Goal: Information Seeking & Learning: Learn about a topic

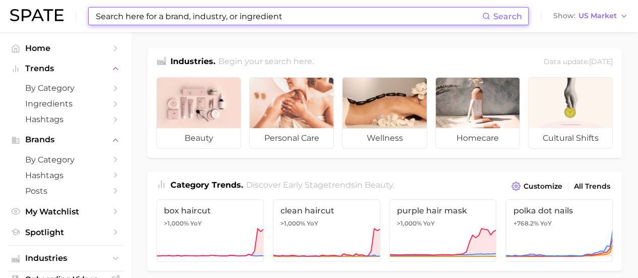
click at [177, 15] on input at bounding box center [288, 16] width 387 height 17
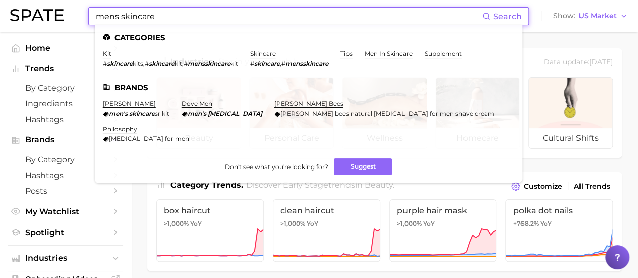
click at [113, 18] on input "mens skincare" at bounding box center [288, 16] width 387 height 17
click at [179, 18] on input "men's skincare" at bounding box center [288, 16] width 387 height 17
type input "men's skincare"
click at [403, 52] on link "men in skincare" at bounding box center [389, 54] width 48 height 8
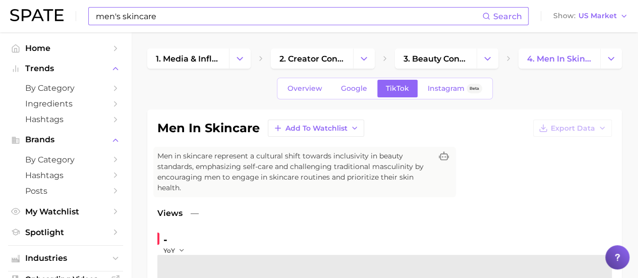
click at [167, 12] on input "men's skincare" at bounding box center [288, 16] width 387 height 17
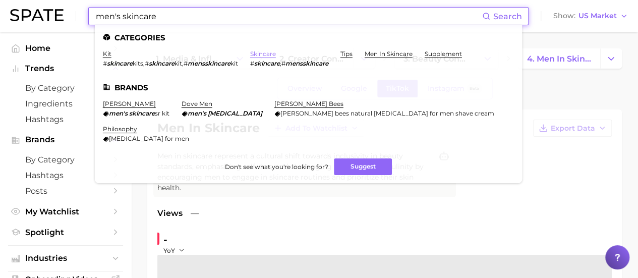
click at [274, 53] on link "skincare" at bounding box center [263, 54] width 26 height 8
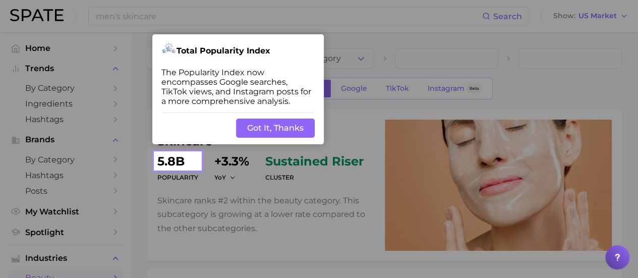
click at [302, 126] on button "Got It, Thanks" at bounding box center [275, 128] width 79 height 19
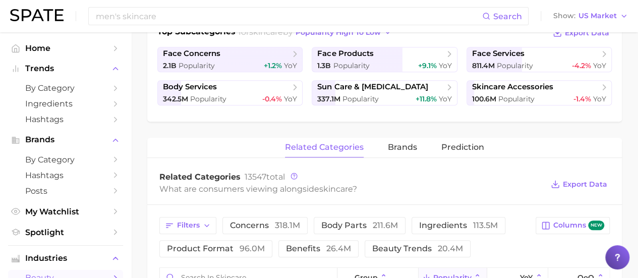
scroll to position [252, 0]
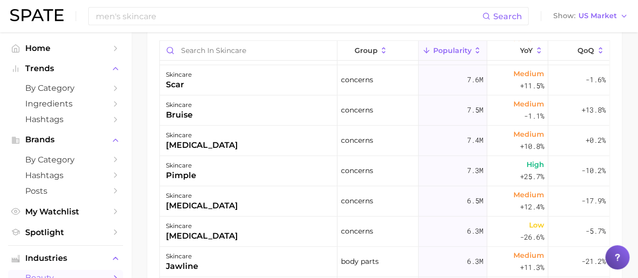
scroll to position [505, 0]
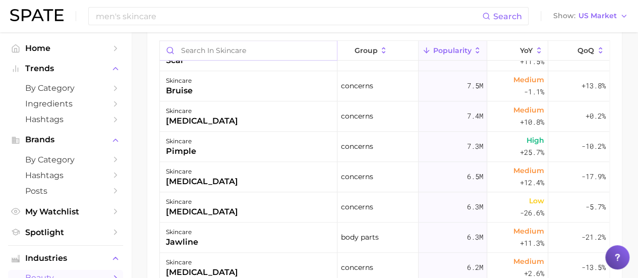
click at [237, 46] on input "Search in skincare" at bounding box center [248, 50] width 177 height 19
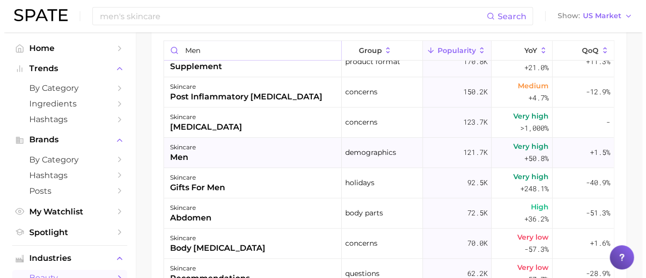
scroll to position [303, 0]
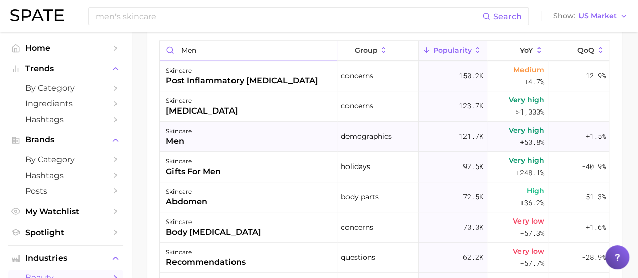
type input "men"
click at [204, 138] on div "skincare men" at bounding box center [249, 137] width 178 height 30
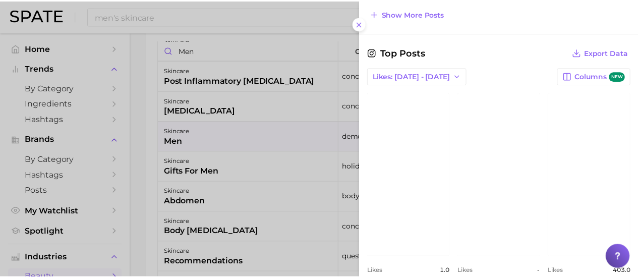
scroll to position [746, 0]
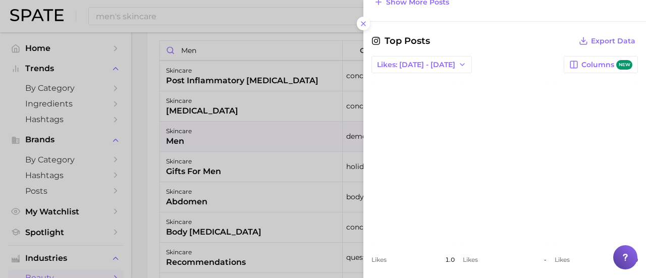
click at [368, 22] on button at bounding box center [364, 24] width 14 height 14
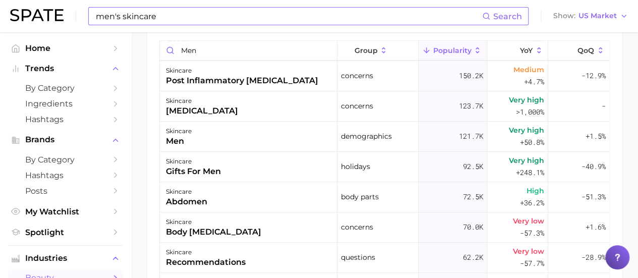
click at [247, 16] on input "men's skincare" at bounding box center [288, 16] width 387 height 17
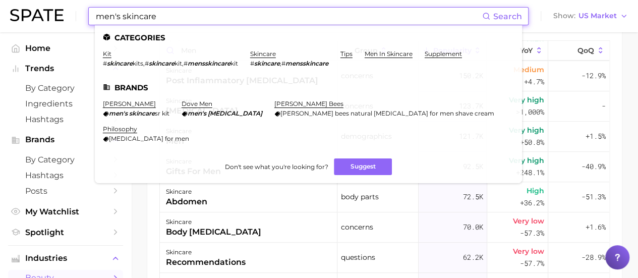
click at [227, 18] on input "men's skincare" at bounding box center [288, 16] width 387 height 17
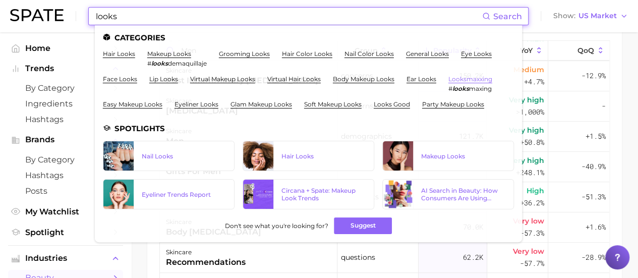
type input "looks"
click at [468, 80] on link "looksmaxxing" at bounding box center [471, 79] width 44 height 8
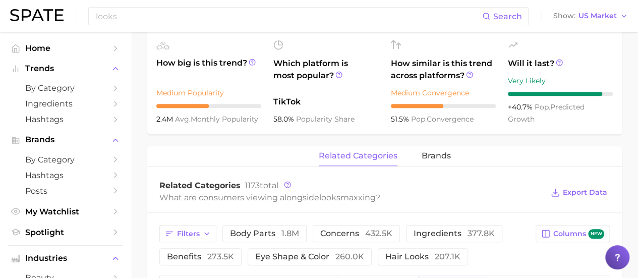
scroll to position [404, 0]
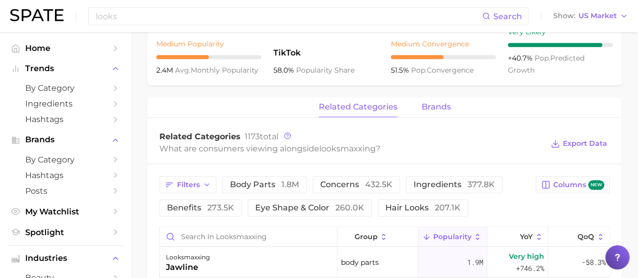
click at [445, 104] on span "brands" at bounding box center [436, 106] width 29 height 9
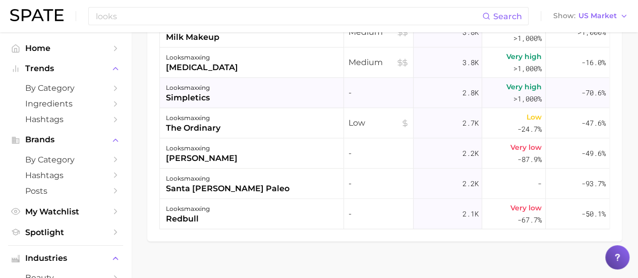
scroll to position [454, 0]
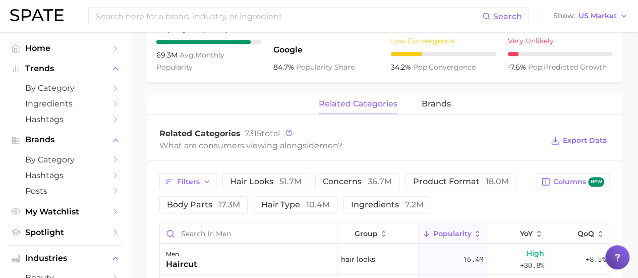
scroll to position [454, 0]
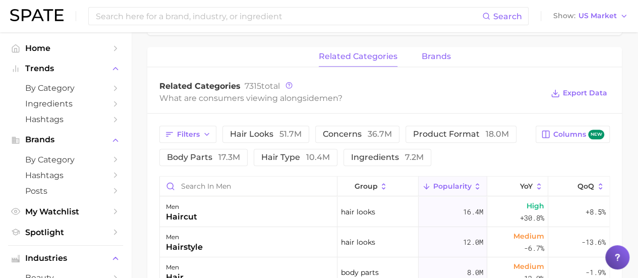
click at [448, 55] on span "brands" at bounding box center [436, 56] width 29 height 9
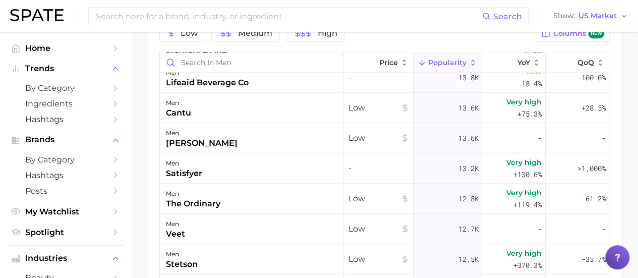
scroll to position [3027, 0]
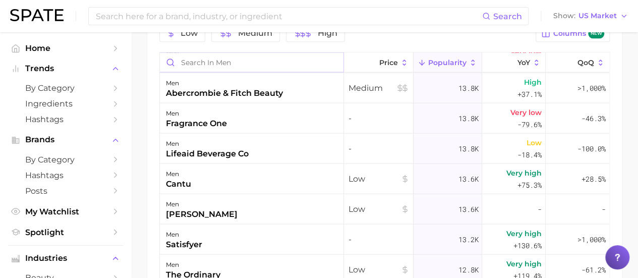
click at [252, 64] on input "Search in men" at bounding box center [252, 61] width 184 height 19
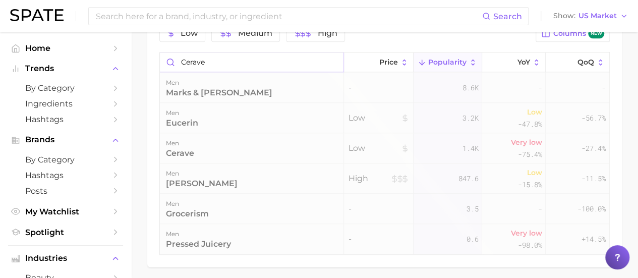
scroll to position [486, 0]
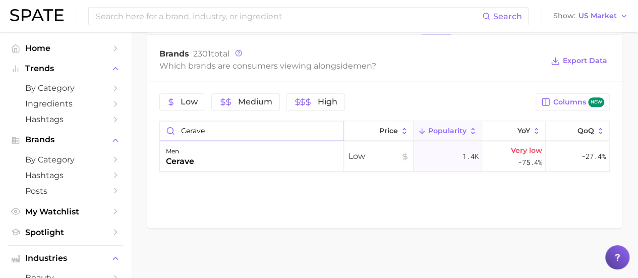
click at [224, 134] on input "cerave" at bounding box center [252, 130] width 184 height 19
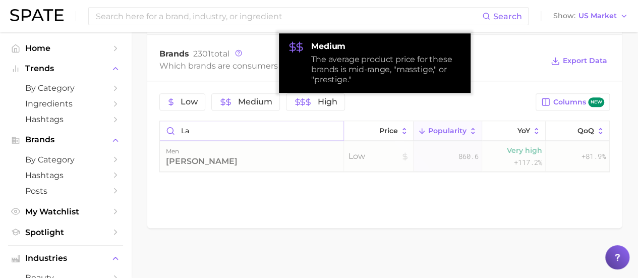
type input "l"
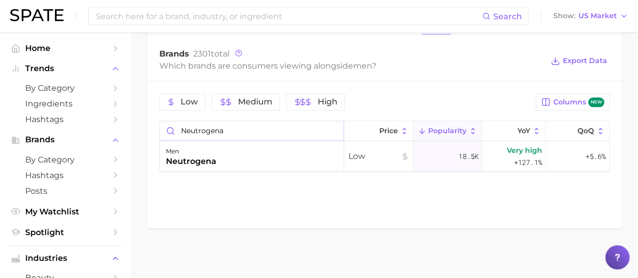
type input "neutrogena"
click at [334, 131] on input "neutrogena" at bounding box center [252, 130] width 184 height 19
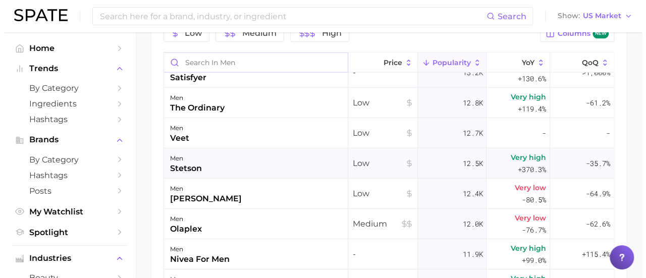
scroll to position [3178, 0]
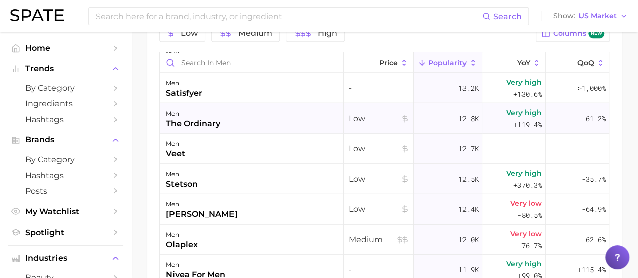
click at [248, 108] on div "men the ordinary" at bounding box center [252, 118] width 184 height 30
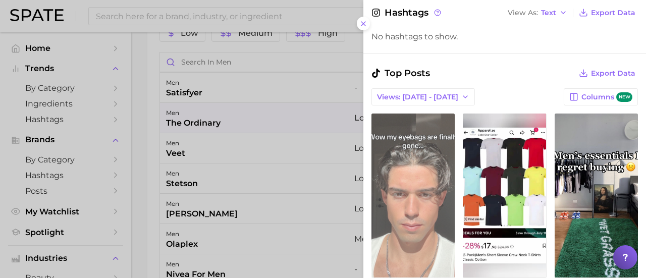
scroll to position [353, 0]
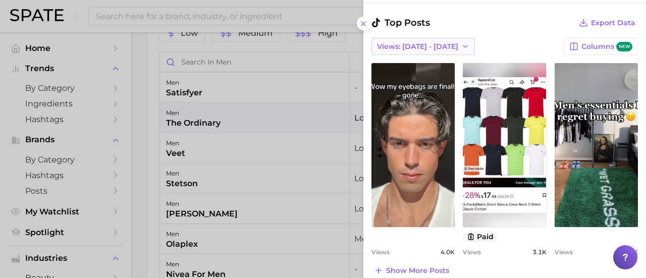
click at [416, 44] on span "Views: [DATE] - [DATE]" at bounding box center [417, 46] width 81 height 9
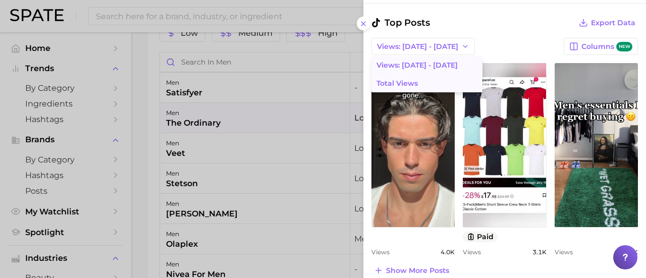
click at [417, 79] on span "Total Views" at bounding box center [396, 83] width 41 height 9
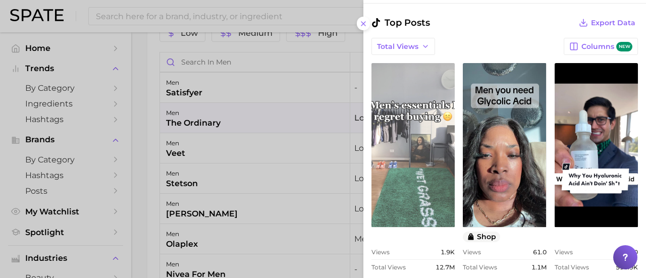
scroll to position [0, 0]
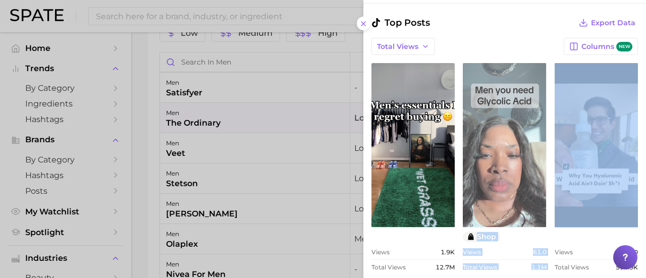
drag, startPoint x: 545, startPoint y: 128, endPoint x: 523, endPoint y: 127, distance: 22.8
click at [523, 127] on div "view post on TikTok Views 1.9k Total Views 12.7m view post on TikTok shop Views…" at bounding box center [504, 166] width 266 height 207
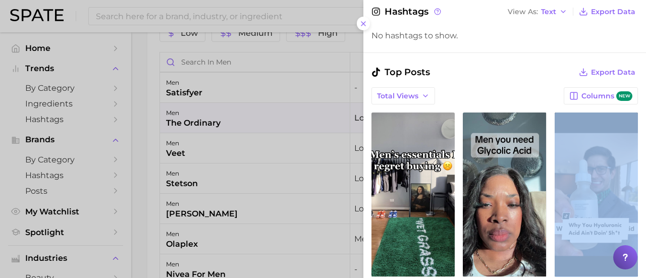
scroll to position [303, 0]
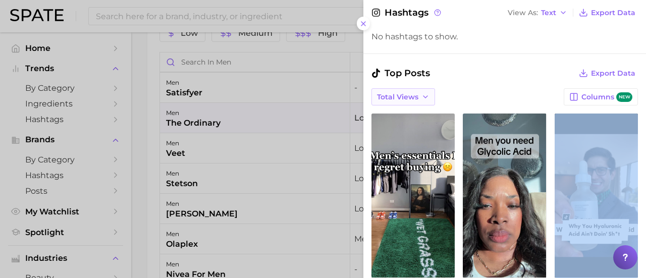
click at [405, 100] on button "Total Views" at bounding box center [403, 96] width 64 height 17
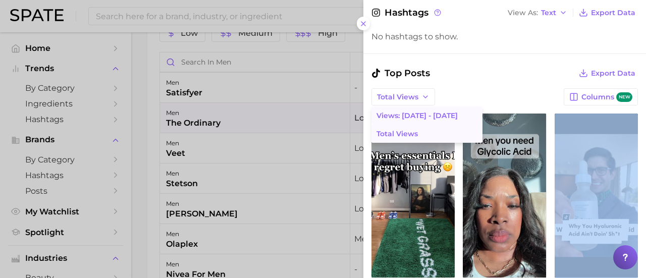
click at [416, 116] on span "Views: [DATE] - [DATE]" at bounding box center [416, 115] width 81 height 9
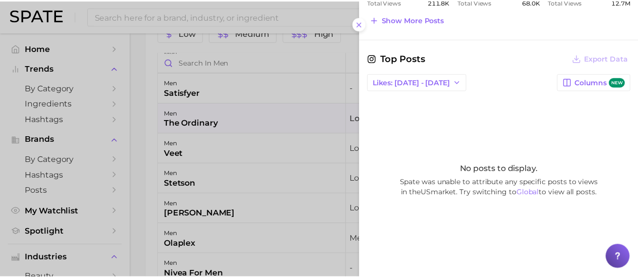
scroll to position [620, 0]
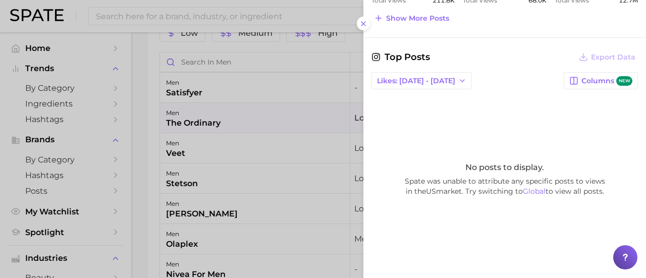
click at [301, 70] on div at bounding box center [323, 139] width 646 height 278
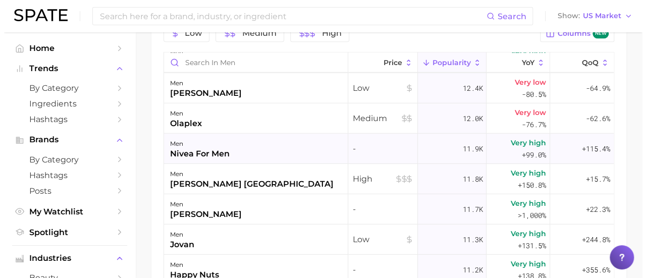
scroll to position [3279, 0]
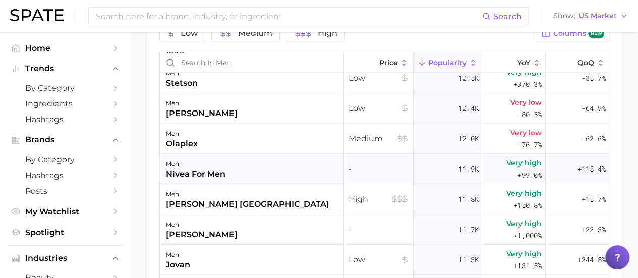
drag, startPoint x: 286, startPoint y: 171, endPoint x: 217, endPoint y: 172, distance: 68.6
click at [217, 172] on div "nivea for men" at bounding box center [196, 174] width 60 height 12
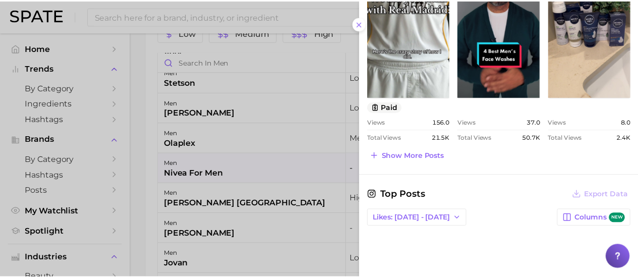
scroll to position [439, 0]
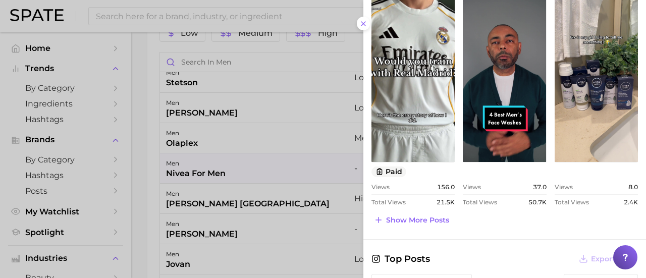
click at [149, 214] on div at bounding box center [323, 139] width 646 height 278
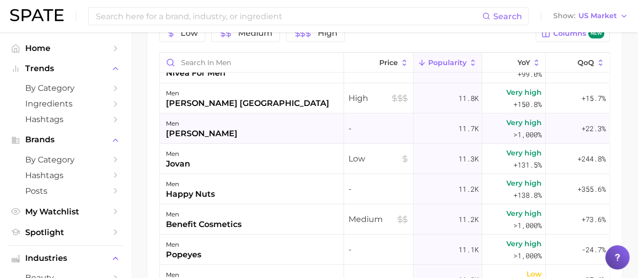
scroll to position [3431, 0]
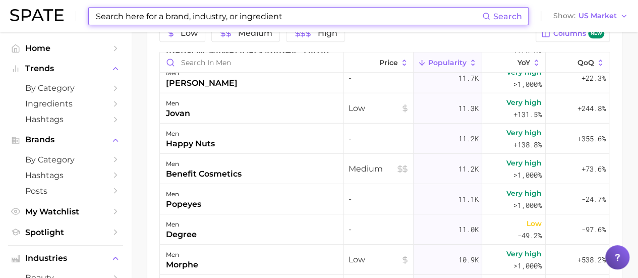
click at [174, 15] on input at bounding box center [288, 16] width 387 height 17
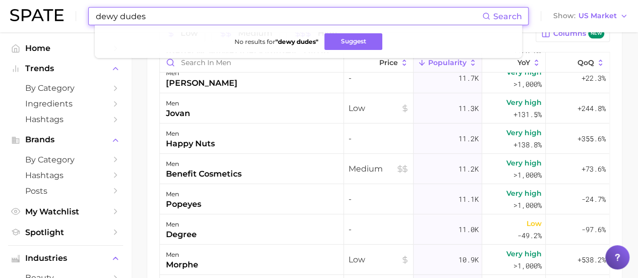
click at [121, 13] on input "dewy dudes" at bounding box center [288, 16] width 387 height 17
click at [341, 38] on button "Suggest" at bounding box center [352, 41] width 58 height 17
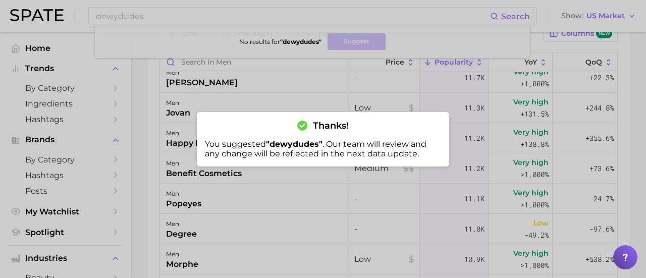
drag, startPoint x: 308, startPoint y: 153, endPoint x: 306, endPoint y: 143, distance: 10.8
click at [308, 153] on div "You suggested " dewydudes " . Our team will review and any change will be refle…" at bounding box center [323, 148] width 236 height 19
click at [288, 59] on div at bounding box center [323, 139] width 646 height 278
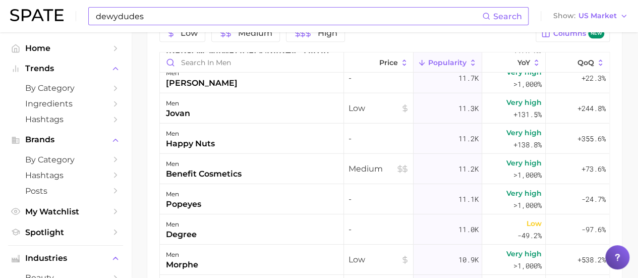
click at [165, 16] on input "dewydudes" at bounding box center [288, 16] width 387 height 17
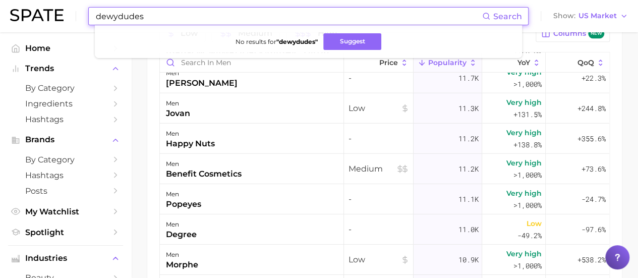
click at [165, 16] on input "dewydudes" at bounding box center [288, 16] width 387 height 17
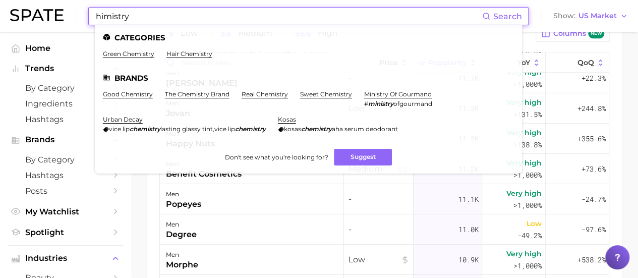
type input "himistry"
